Goal: Information Seeking & Learning: Learn about a topic

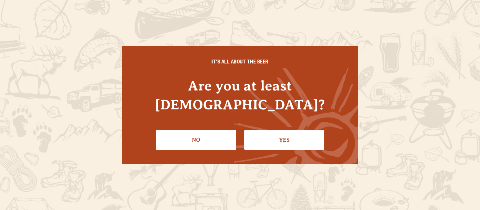
click at [260, 130] on link "Yes" at bounding box center [284, 140] width 80 height 20
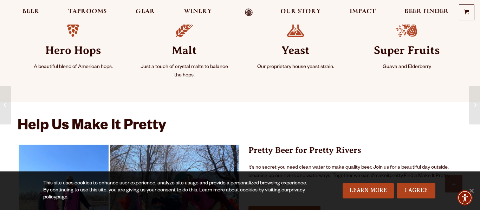
scroll to position [356, 0]
click at [38, 14] on span "Beer" at bounding box center [30, 12] width 17 height 6
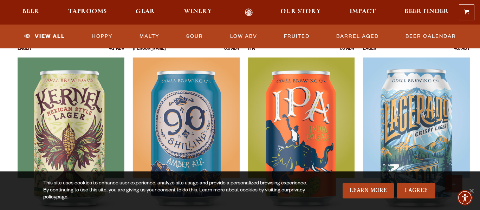
scroll to position [323, 0]
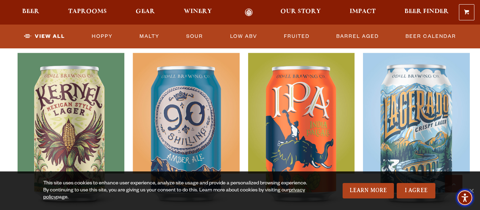
click at [471, 191] on img "Accessibility Menu" at bounding box center [464, 198] width 17 height 17
click at [473, 192] on span "Accessibility Menu" at bounding box center [464, 198] width 25 height 25
click at [475, 181] on div "This site uses cookies to enhance user experience, analyze site usage and provi…" at bounding box center [240, 191] width 480 height 39
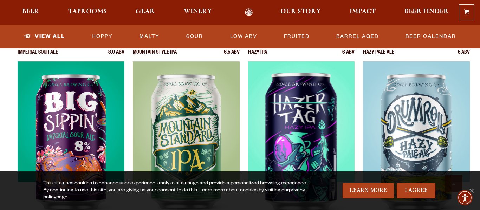
scroll to position [736, 0]
